Goal: Information Seeking & Learning: Understand process/instructions

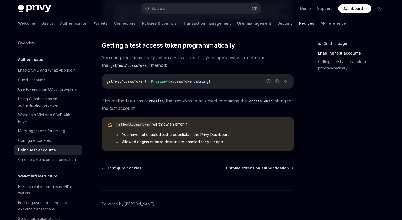
scroll to position [312, 0]
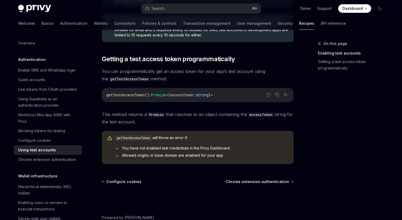
click at [149, 157] on div "getTestAccessToken will throw an error if: You have not enabled test credential…" at bounding box center [202, 147] width 174 height 25
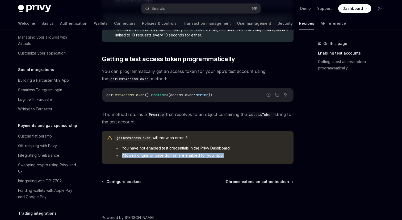
scroll to position [390, 0]
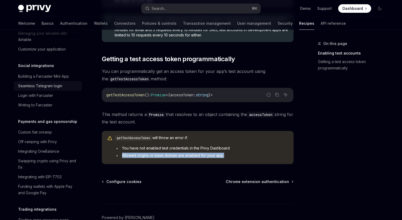
click at [50, 83] on div "Seamless Telegram login" at bounding box center [40, 86] width 44 height 6
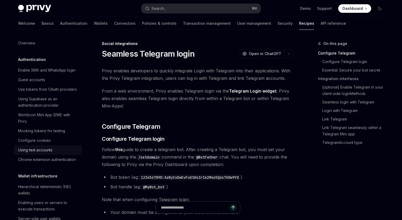
click at [55, 150] on div "Using test accounts" at bounding box center [48, 150] width 61 height 6
type textarea "*"
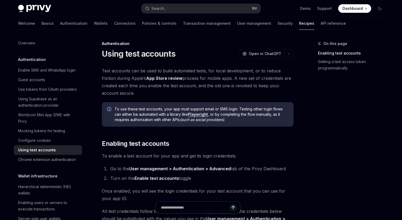
click at [165, 80] on link "App Store review" at bounding box center [164, 79] width 36 height 6
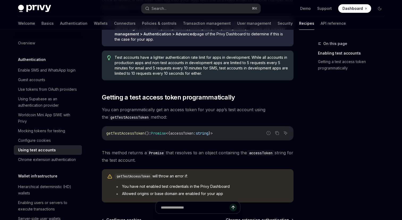
scroll to position [296, 0]
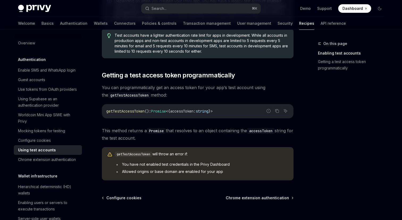
click at [139, 154] on code "getTestAccessToken" at bounding box center [134, 154] width 38 height 5
